Goal: Information Seeking & Learning: Understand process/instructions

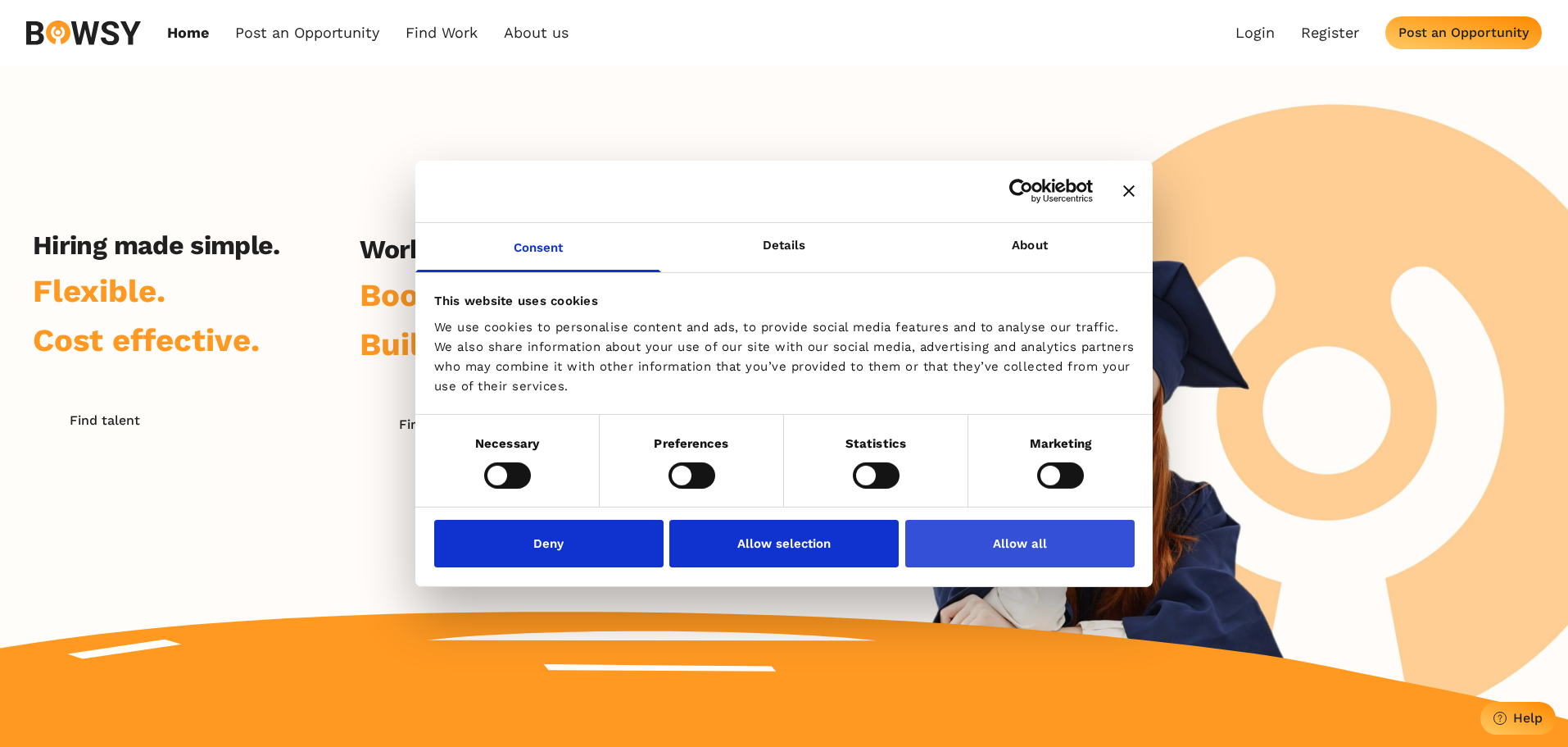
click at [1052, 542] on button "Allow all" at bounding box center [1020, 543] width 229 height 47
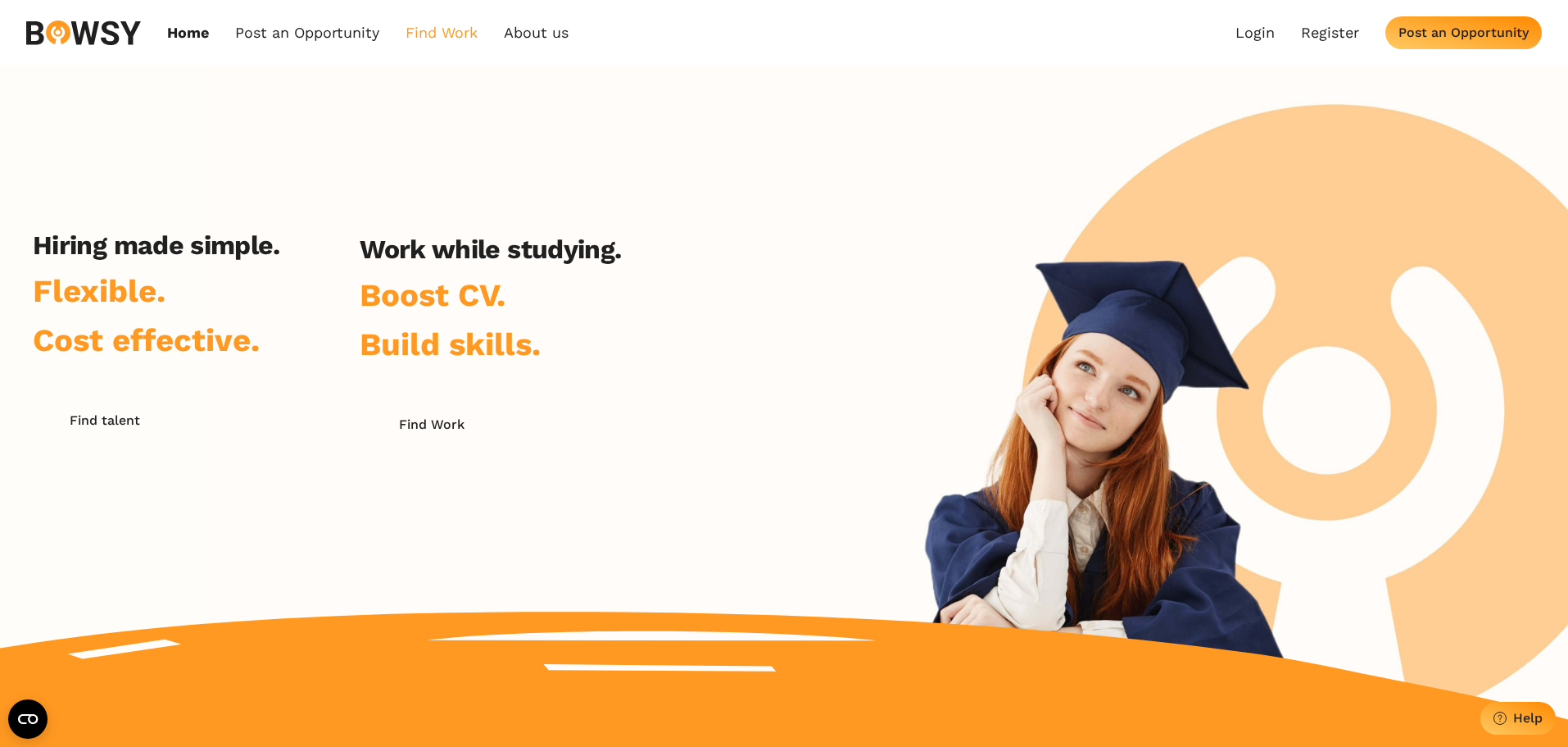
click at [455, 35] on link "Find Work" at bounding box center [442, 33] width 72 height 18
click at [470, 70] on link "How it Works" at bounding box center [473, 70] width 129 height 28
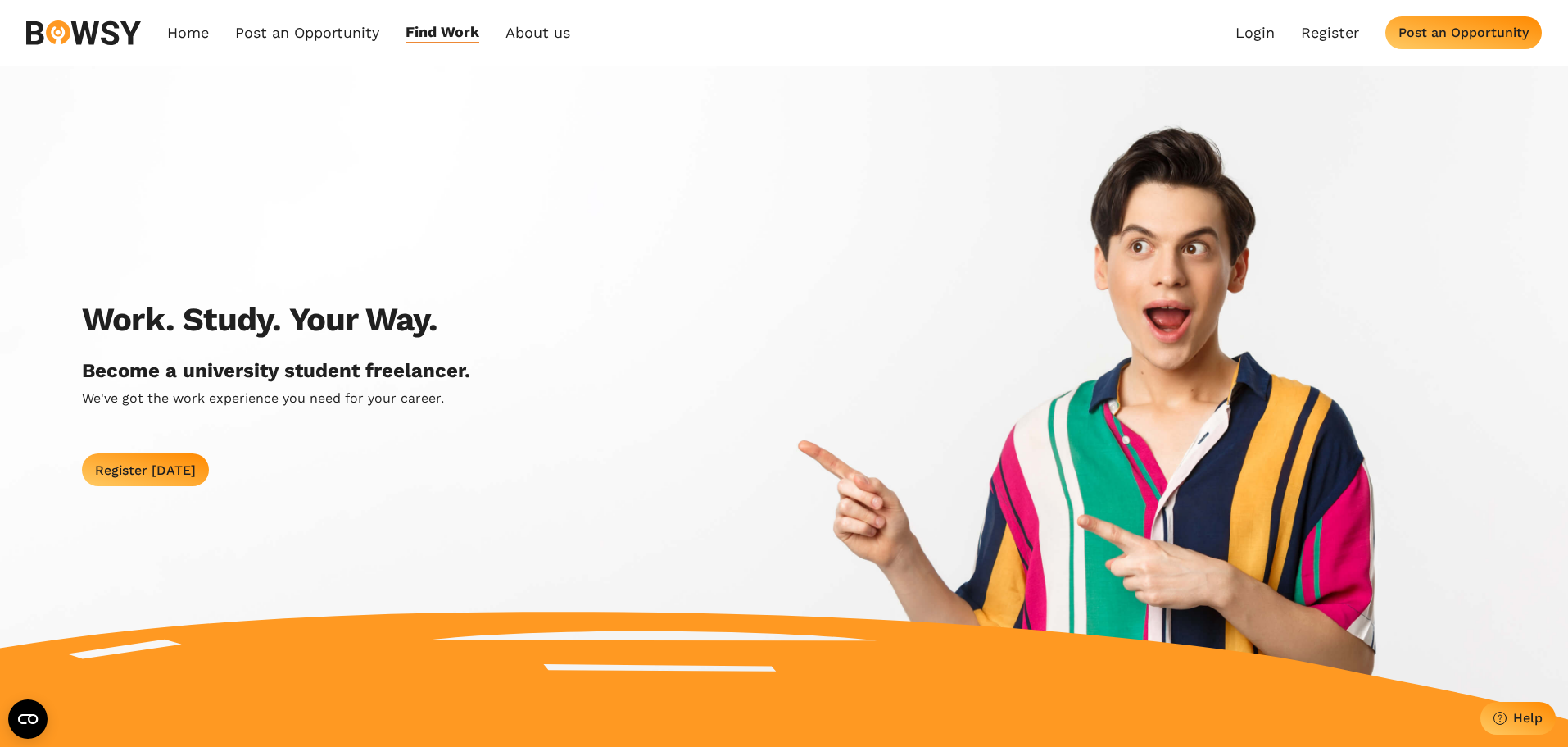
click at [1018, 42] on div "Home Post an Opportunity Bowsy Projects Post Work Find Work How it Works Regist…" at bounding box center [784, 33] width 1568 height 65
click at [201, 27] on link "Home" at bounding box center [188, 33] width 42 height 19
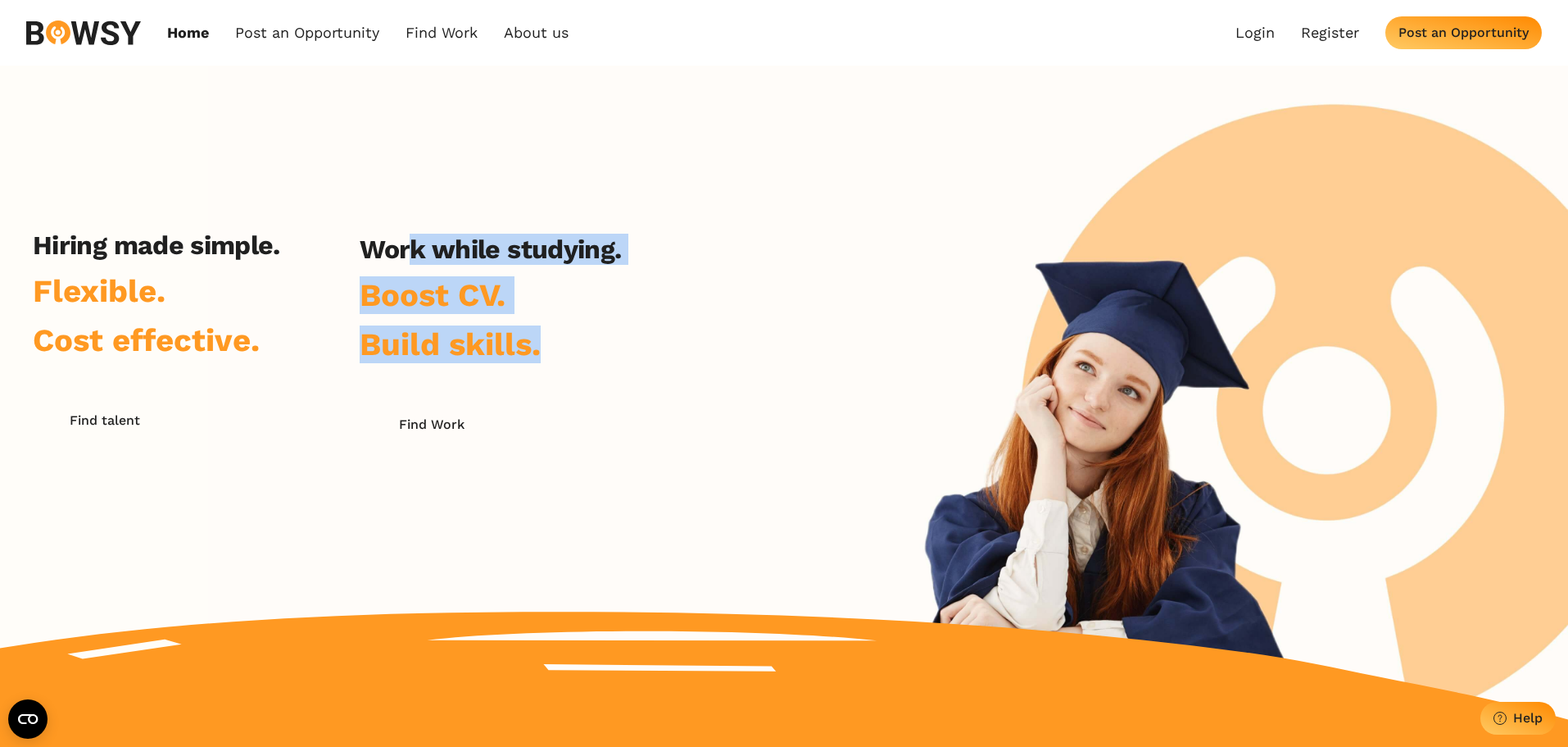
drag, startPoint x: 412, startPoint y: 250, endPoint x: 651, endPoint y: 402, distance: 283.2
click at [651, 402] on div "Hiring made simple. Flexible. Cost effective. Find talent Work while studying. …" at bounding box center [326, 426] width 654 height 393
